Goal: Transaction & Acquisition: Purchase product/service

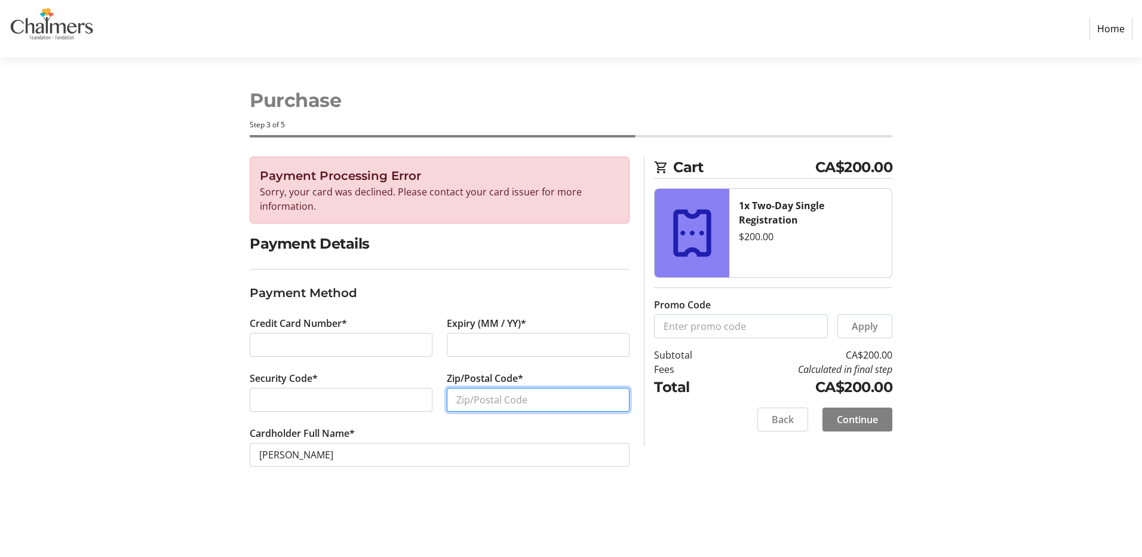
click at [493, 395] on input "Zip/Postal Code*" at bounding box center [538, 400] width 183 height 24
type input "E3E1H1"
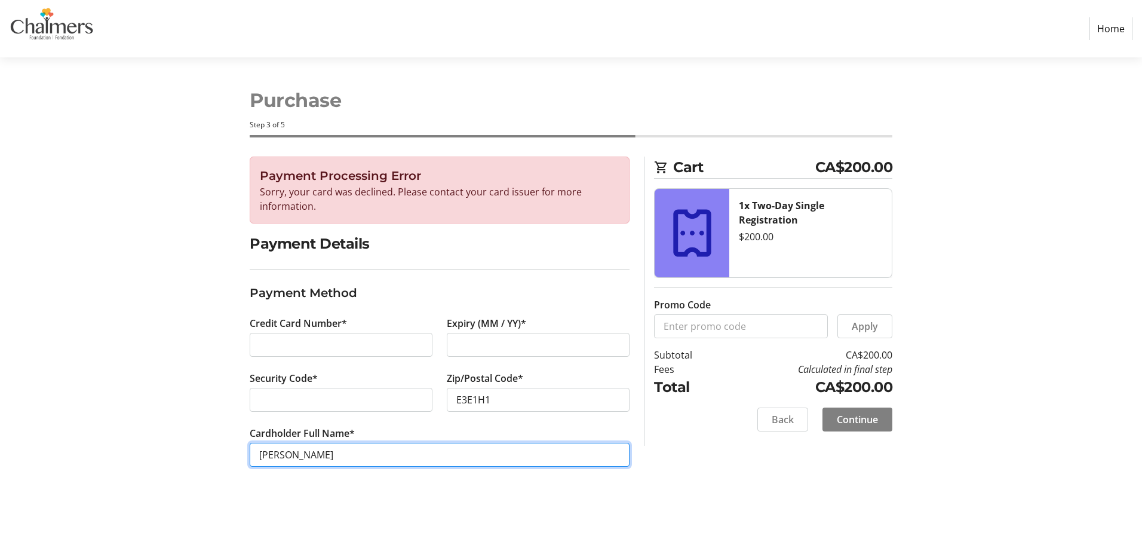
click at [406, 455] on input "[PERSON_NAME]" at bounding box center [440, 455] width 380 height 24
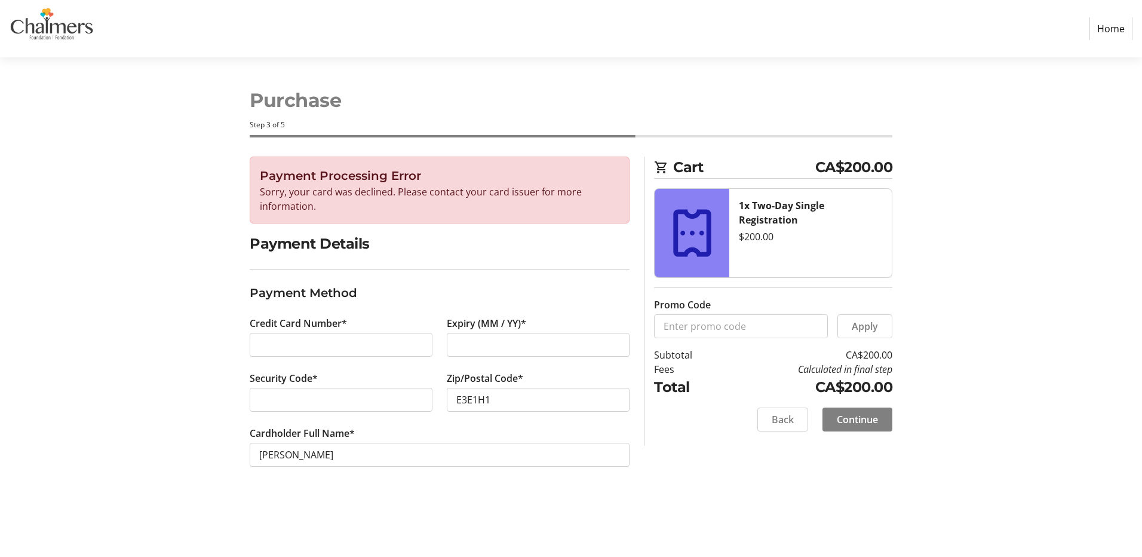
drag, startPoint x: 677, startPoint y: 517, endPoint x: 668, endPoint y: 514, distance: 9.4
click at [669, 514] on div "Purchase Step 3 of 5 Cart CA$200.00 1x Two-Day Single Registration $200.00 Prom…" at bounding box center [571, 306] width 788 height 499
click at [857, 412] on span "Continue" at bounding box center [857, 419] width 41 height 14
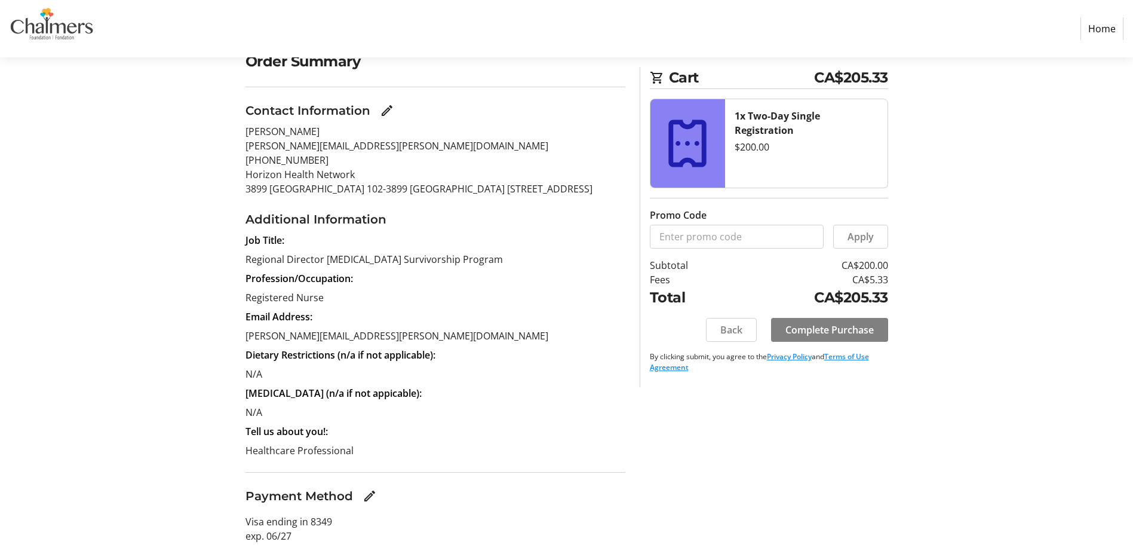
scroll to position [149, 0]
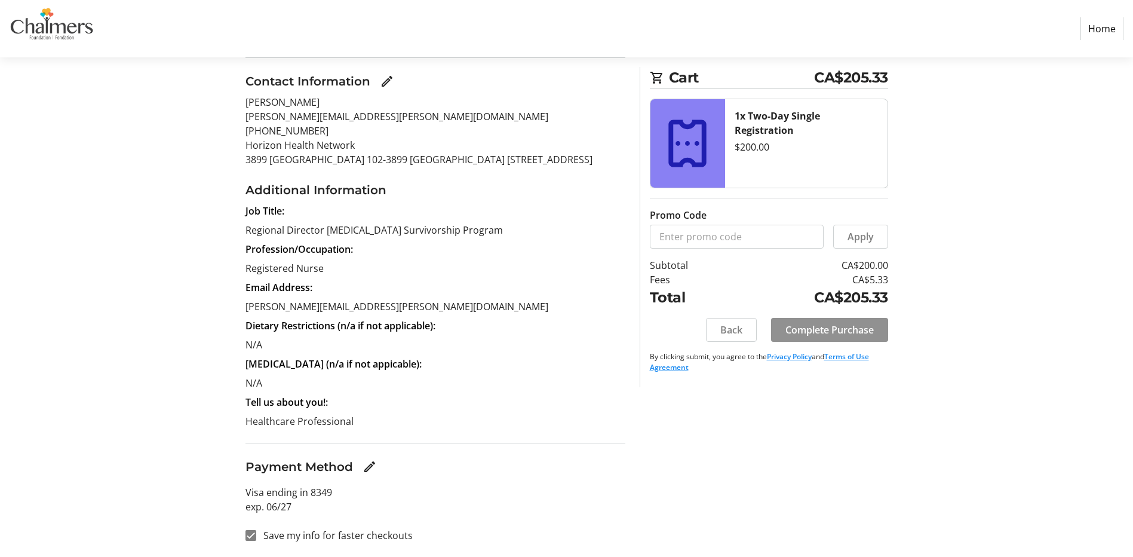
click at [835, 333] on span "Complete Purchase" at bounding box center [829, 330] width 88 height 14
